Goal: Information Seeking & Learning: Compare options

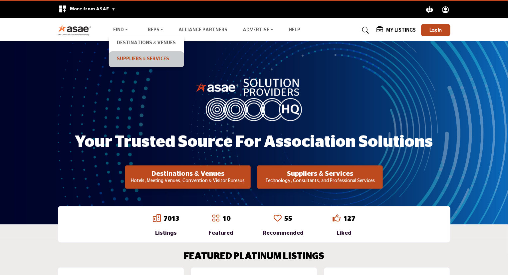
click at [132, 59] on link "Suppliers & Services" at bounding box center [146, 59] width 68 height 9
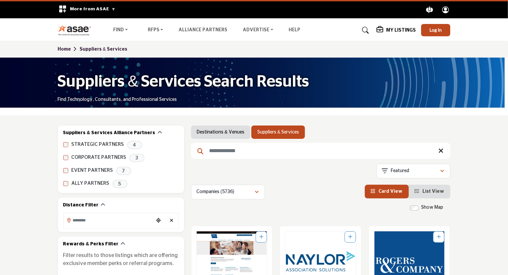
click at [244, 153] on input "Search Keyword" at bounding box center [320, 151] width 259 height 16
type input "*****"
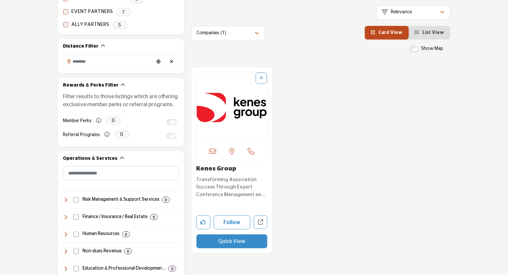
scroll to position [147, 0]
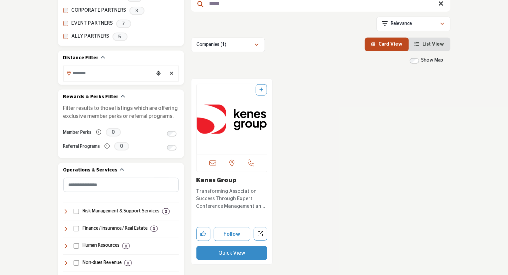
click at [245, 124] on img "Open Listing in new tab" at bounding box center [232, 119] width 71 height 70
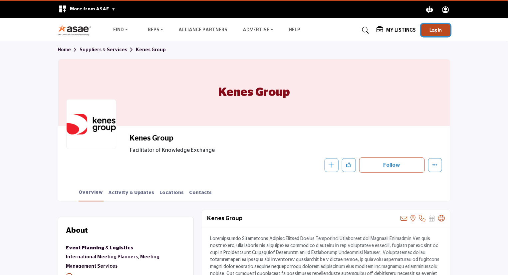
click at [441, 32] on span "Log In" at bounding box center [436, 30] width 12 height 6
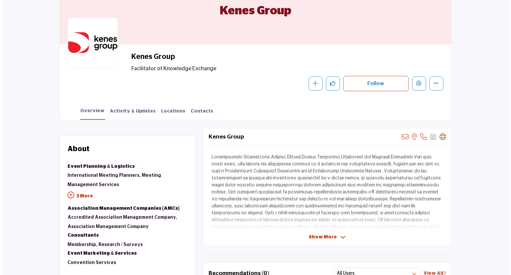
scroll to position [47, 0]
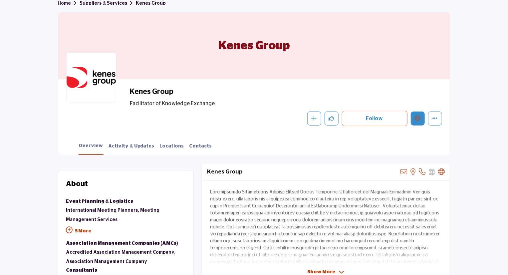
click at [417, 120] on icon "Edit company" at bounding box center [417, 118] width 5 height 5
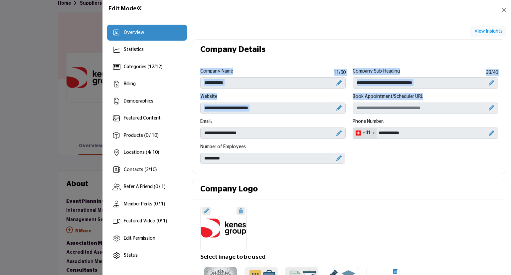
drag, startPoint x: 506, startPoint y: 54, endPoint x: 511, endPoint y: 115, distance: 61.1
click at [508, 115] on div "Overview Statistics Categories ( 12 / 12 ) Billing Demographics 4" at bounding box center [307, 147] width 409 height 255
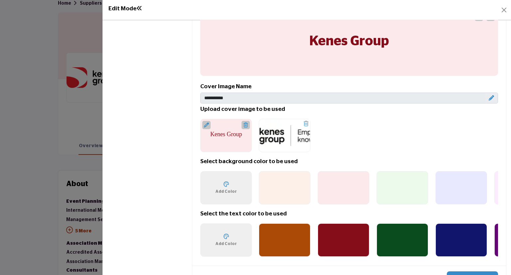
scroll to position [344, 0]
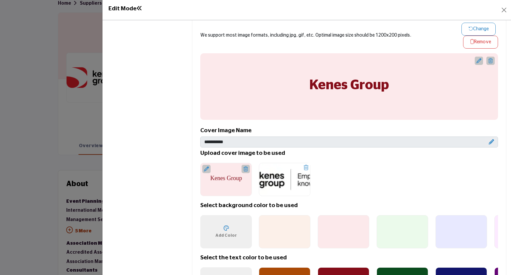
drag, startPoint x: 507, startPoint y: 133, endPoint x: 511, endPoint y: 96, distance: 37.8
click at [508, 97] on div "Overview Statistics Categories ( 12 / 12 ) Billing Demographics 4" at bounding box center [307, 147] width 409 height 255
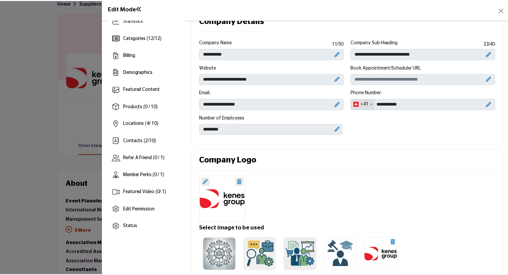
scroll to position [0, 0]
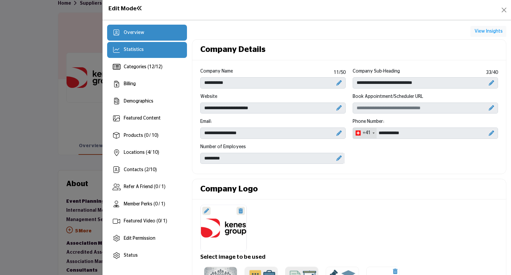
click at [148, 54] on div "Statistics" at bounding box center [147, 50] width 80 height 16
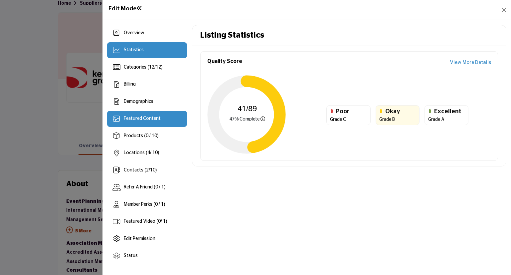
click at [151, 120] on span "Featured Content" at bounding box center [142, 118] width 37 height 5
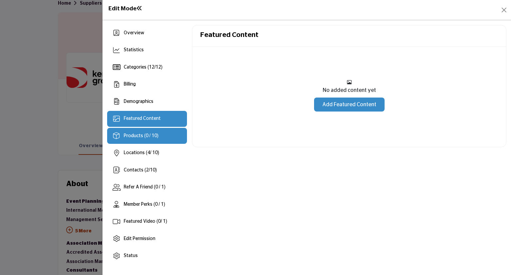
click at [137, 136] on span "Products (0 / 10)" at bounding box center [141, 136] width 35 height 5
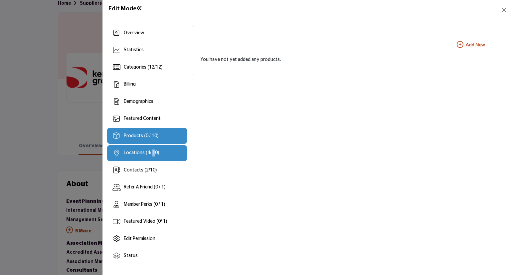
click at [151, 152] on span "Locations ( 4 / 10)" at bounding box center [141, 153] width 35 height 5
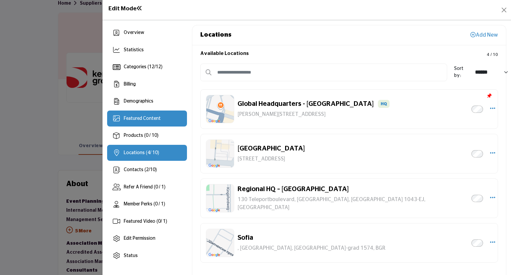
click at [149, 123] on div "Featured Content" at bounding box center [147, 119] width 80 height 16
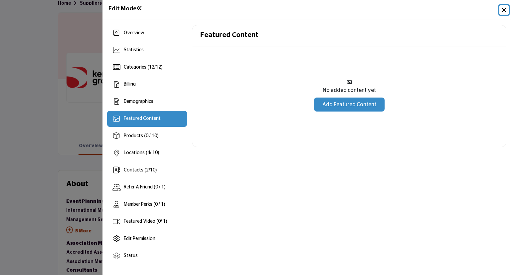
click at [508, 12] on button "Close" at bounding box center [504, 9] width 9 height 9
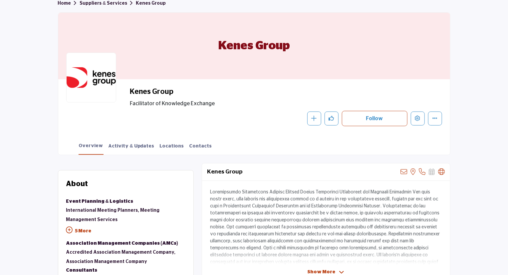
click at [101, 5] on link "Suppliers & Services" at bounding box center [108, 3] width 56 height 5
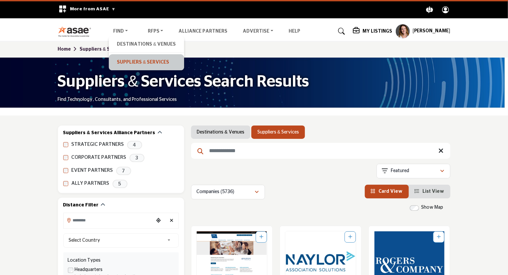
click at [138, 66] on link "Suppliers & Services" at bounding box center [146, 62] width 68 height 9
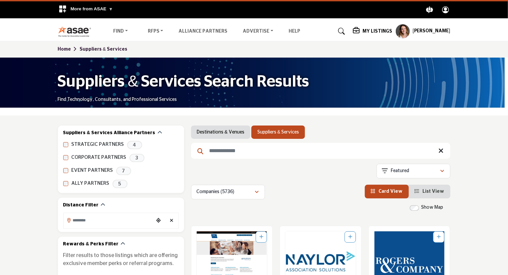
click at [223, 148] on input "Search Keyword" at bounding box center [320, 151] width 259 height 16
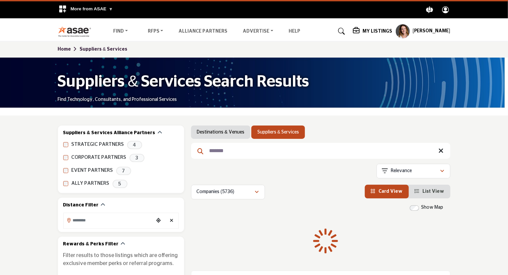
type input "*******"
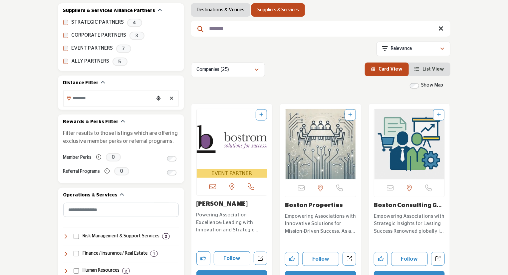
scroll to position [173, 0]
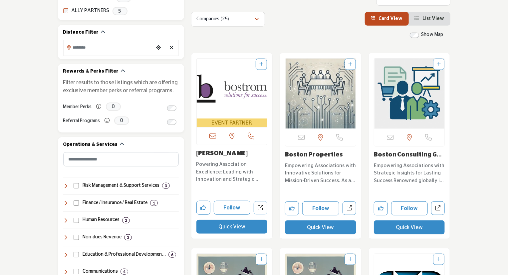
click at [239, 80] on img "Open Listing in new tab" at bounding box center [232, 89] width 71 height 60
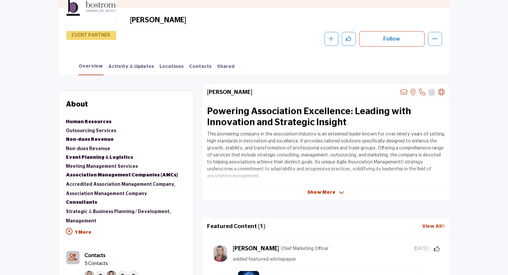
scroll to position [128, 0]
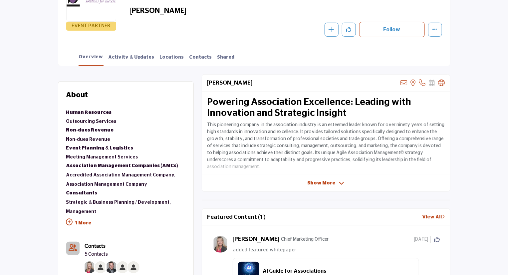
drag, startPoint x: 509, startPoint y: 31, endPoint x: 511, endPoint y: 66, distance: 34.3
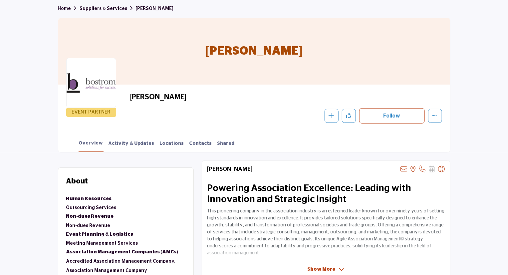
scroll to position [39, 0]
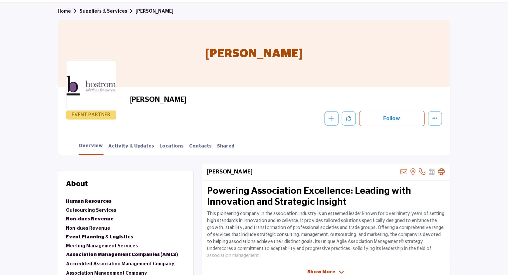
drag, startPoint x: 507, startPoint y: 54, endPoint x: 485, endPoint y: 7, distance: 51.5
click at [93, 14] on link "Suppliers & Services" at bounding box center [108, 11] width 56 height 5
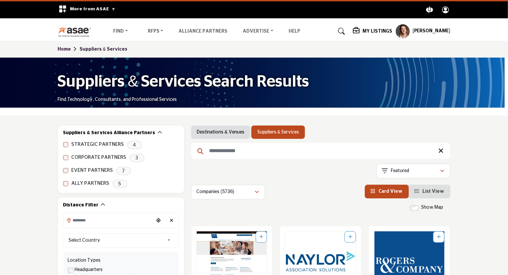
click at [251, 151] on input "Search Keyword" at bounding box center [320, 151] width 259 height 16
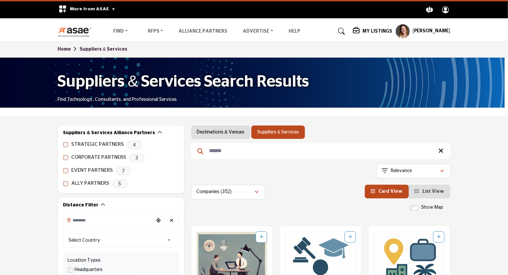
type input "******"
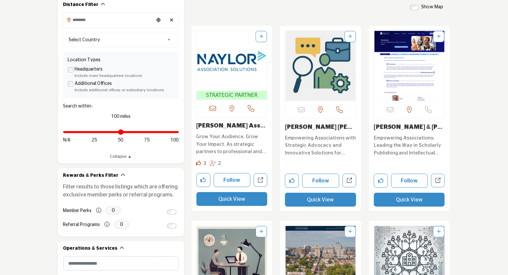
scroll to position [190, 0]
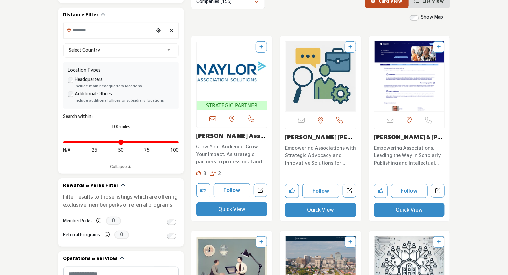
click at [233, 70] on img "Open Listing in new tab" at bounding box center [232, 71] width 71 height 60
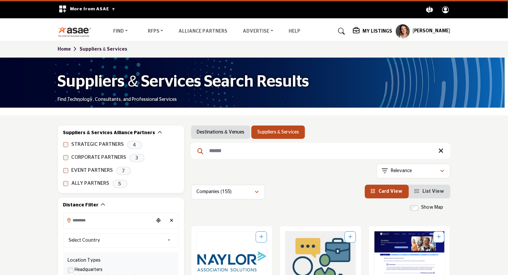
click at [218, 154] on input "******" at bounding box center [320, 151] width 259 height 16
type input "***"
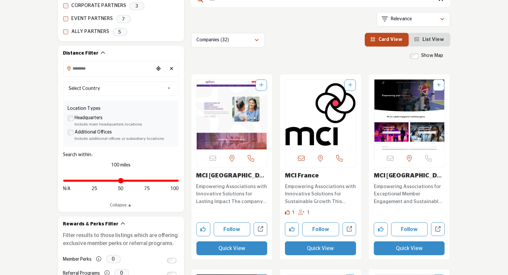
scroll to position [145, 0]
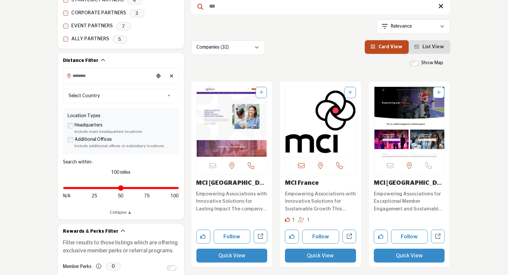
click at [234, 103] on img "Open Listing in new tab" at bounding box center [232, 122] width 71 height 70
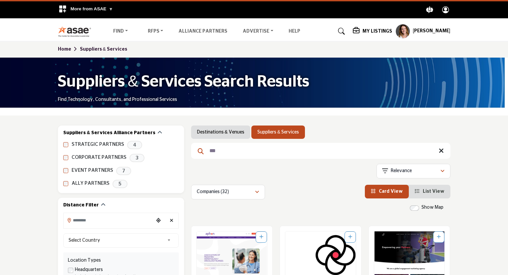
scroll to position [18, 0]
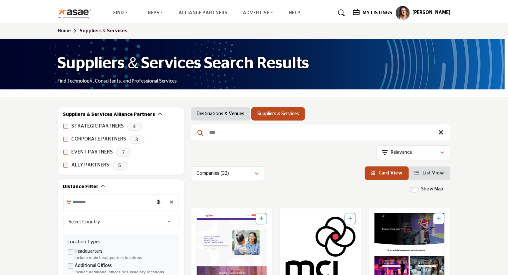
click at [214, 135] on input "***" at bounding box center [320, 133] width 259 height 16
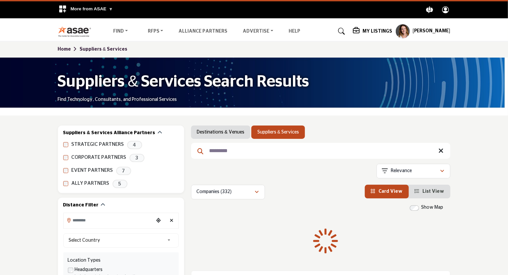
type input "*********"
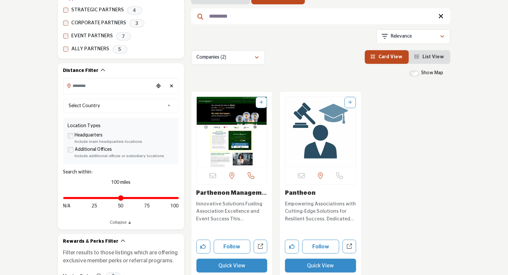
scroll to position [151, 0]
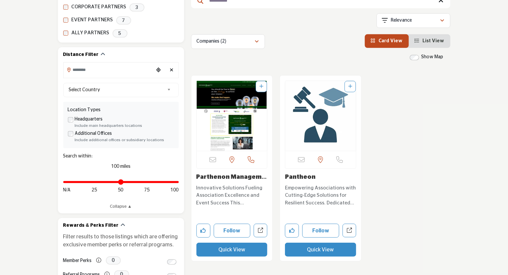
click at [232, 178] on link "Parthenon Management..." at bounding box center [231, 180] width 71 height 13
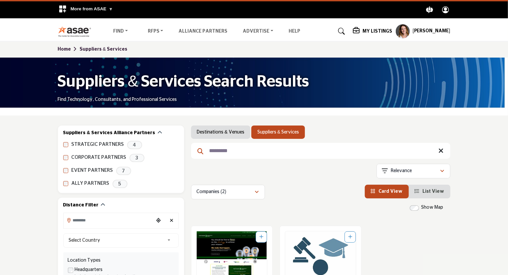
click at [222, 153] on input "*********" at bounding box center [320, 151] width 259 height 16
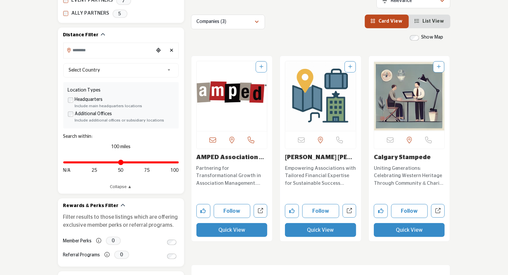
scroll to position [173, 0]
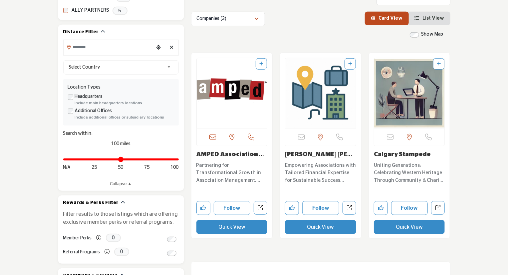
type input "*****"
click at [235, 155] on link "AMPED Association Ma..." at bounding box center [230, 158] width 69 height 13
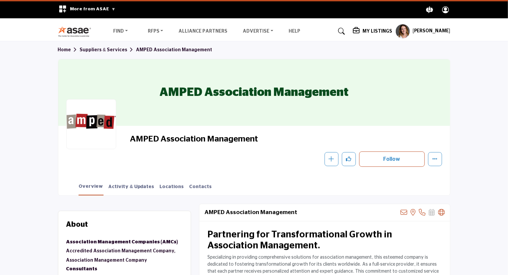
drag, startPoint x: 509, startPoint y: 40, endPoint x: 511, endPoint y: 57, distance: 16.8
